Goal: Transaction & Acquisition: Obtain resource

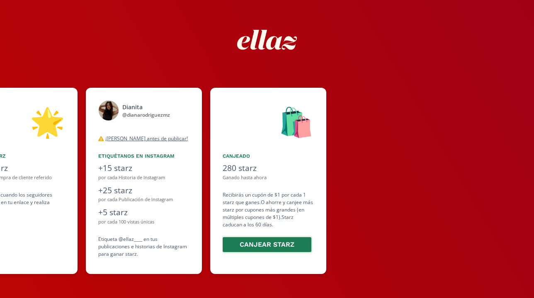
scroll to position [0, 497]
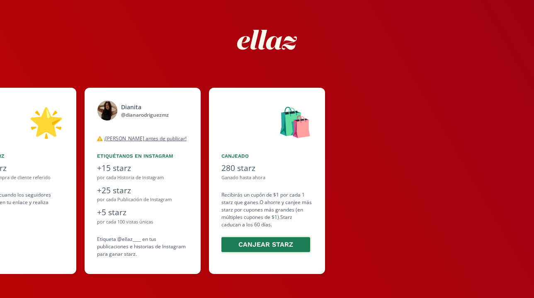
click at [296, 246] on button "Canjear starz" at bounding box center [265, 245] width 91 height 18
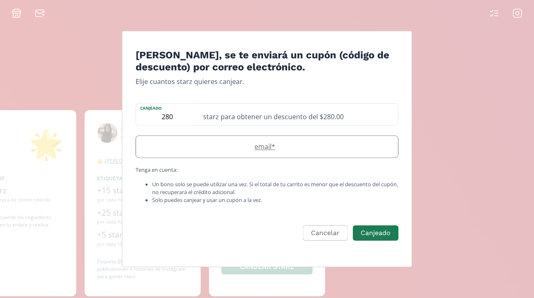
click at [271, 148] on label "email *" at bounding box center [263, 147] width 254 height 10
type input "dianarodriguezmz"
click at [331, 235] on button "Cancelar" at bounding box center [325, 233] width 44 height 15
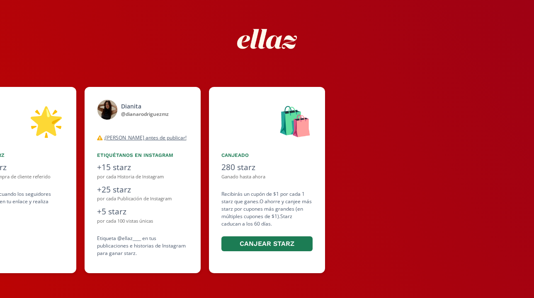
scroll to position [23, 0]
click at [261, 244] on button "Canjear starz" at bounding box center [265, 244] width 91 height 18
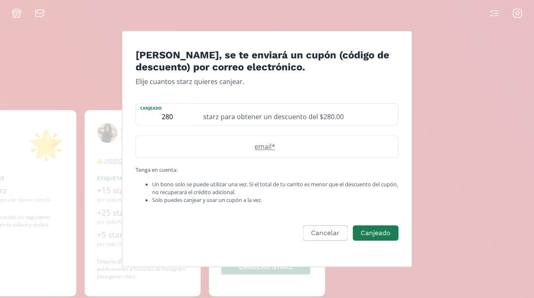
scroll to position [0, 0]
click at [268, 153] on input "Edit Program" at bounding box center [267, 147] width 262 height 22
click at [197, 149] on input "[EMAIL_ADDRESS][DOMAIN_NAME]" at bounding box center [267, 147] width 262 height 22
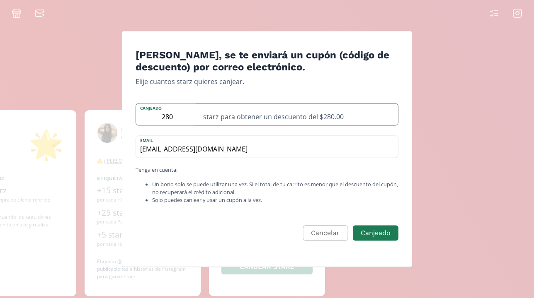
type input "[EMAIL_ADDRESS][DOMAIN_NAME]"
click at [318, 116] on div "starz para obtener un descuento del $280.00" at bounding box center [298, 115] width 200 height 22
click at [314, 145] on input "[EMAIL_ADDRESS][DOMAIN_NAME]" at bounding box center [267, 147] width 262 height 22
click at [379, 235] on button "Canjeado" at bounding box center [375, 234] width 48 height 18
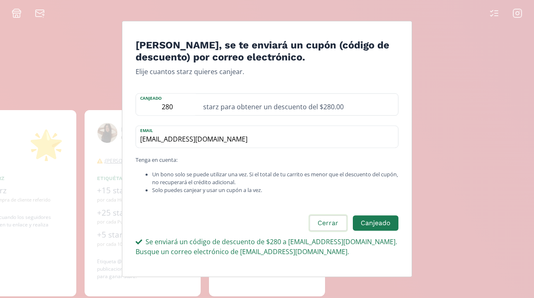
click at [345, 225] on button "Cerrar" at bounding box center [327, 224] width 39 height 18
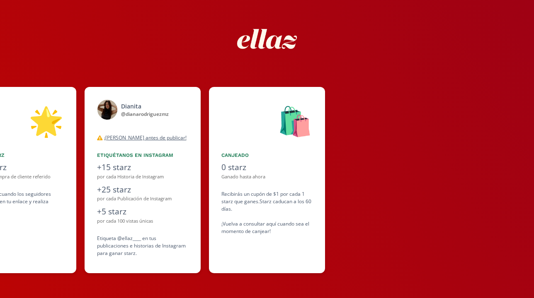
scroll to position [23, 0]
